Goal: Task Accomplishment & Management: Manage account settings

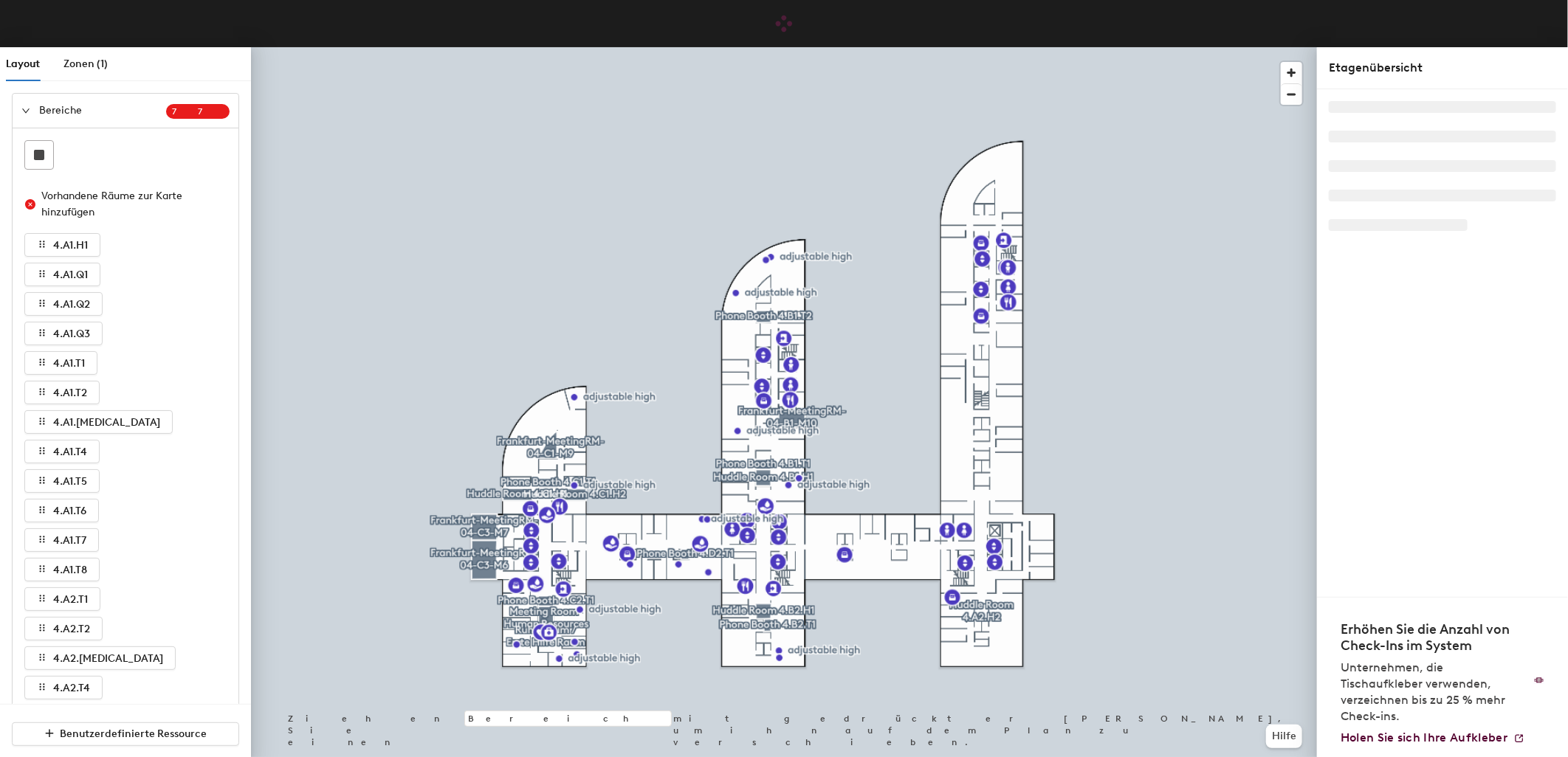
click at [24, 110] on icon "expanded" at bounding box center [25, 110] width 7 height 4
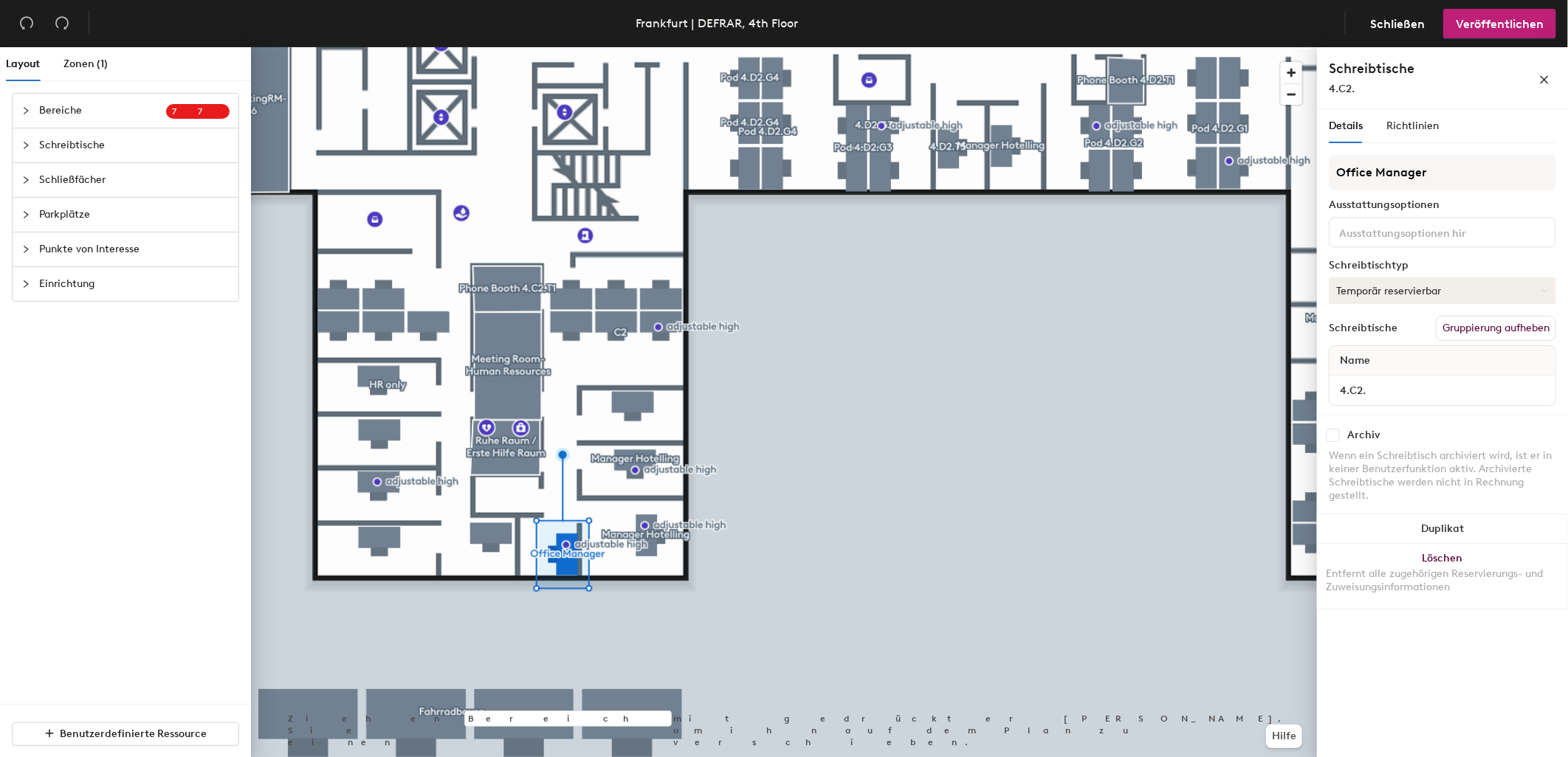
click at [1389, 292] on button "Temporär reservierbar" at bounding box center [1442, 291] width 228 height 26
click at [1370, 338] on div "Zugewiesen" at bounding box center [1403, 336] width 147 height 22
click at [1523, 25] on span "Veröffentlichen" at bounding box center [1499, 24] width 88 height 14
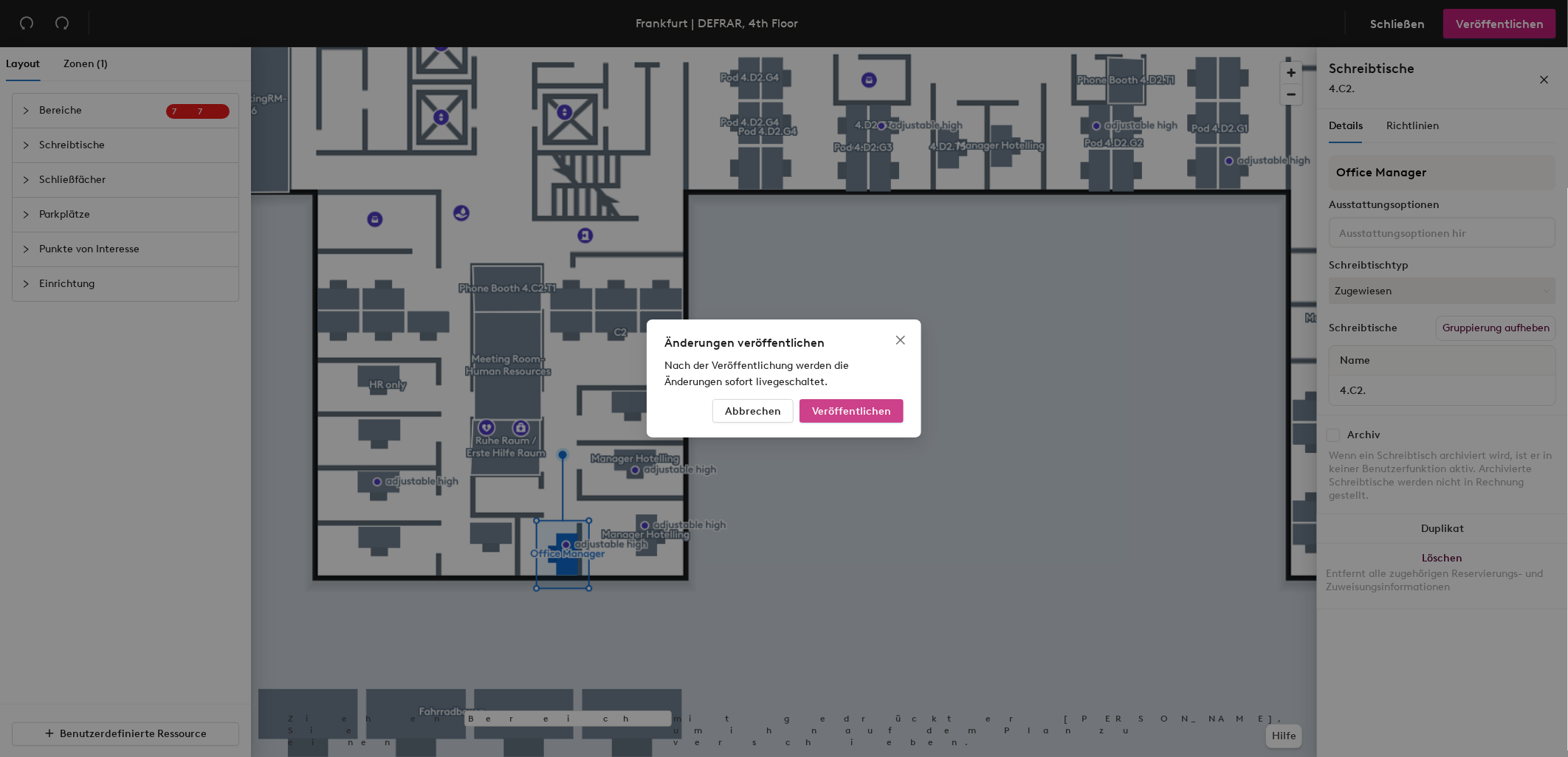
click at [888, 412] on span "Veröffentlichen" at bounding box center [851, 411] width 79 height 12
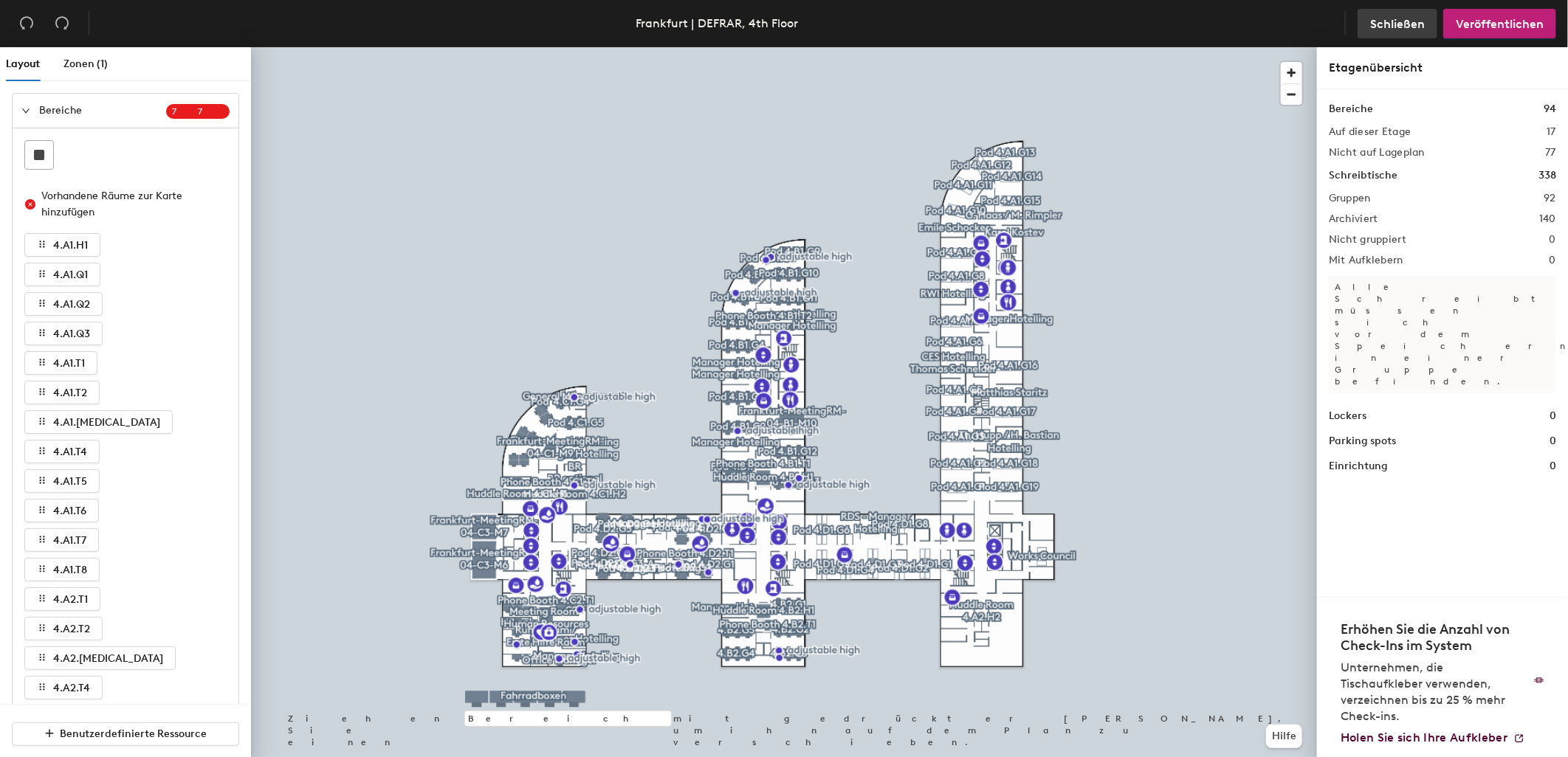
click at [1421, 23] on span "Schließen" at bounding box center [1397, 24] width 55 height 14
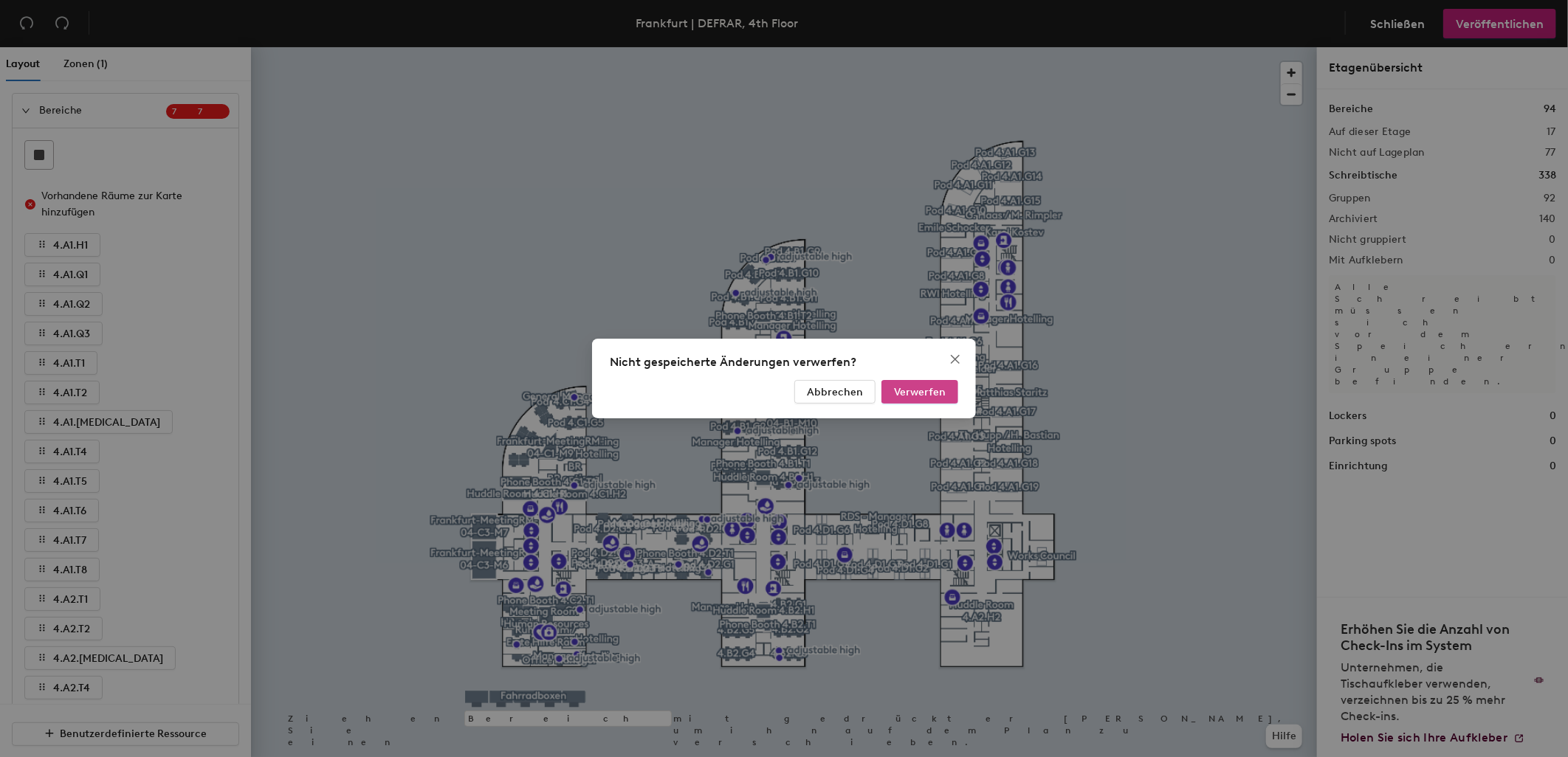
click at [939, 391] on span "Verwerfen" at bounding box center [919, 392] width 52 height 12
